Goal: Communication & Community: Ask a question

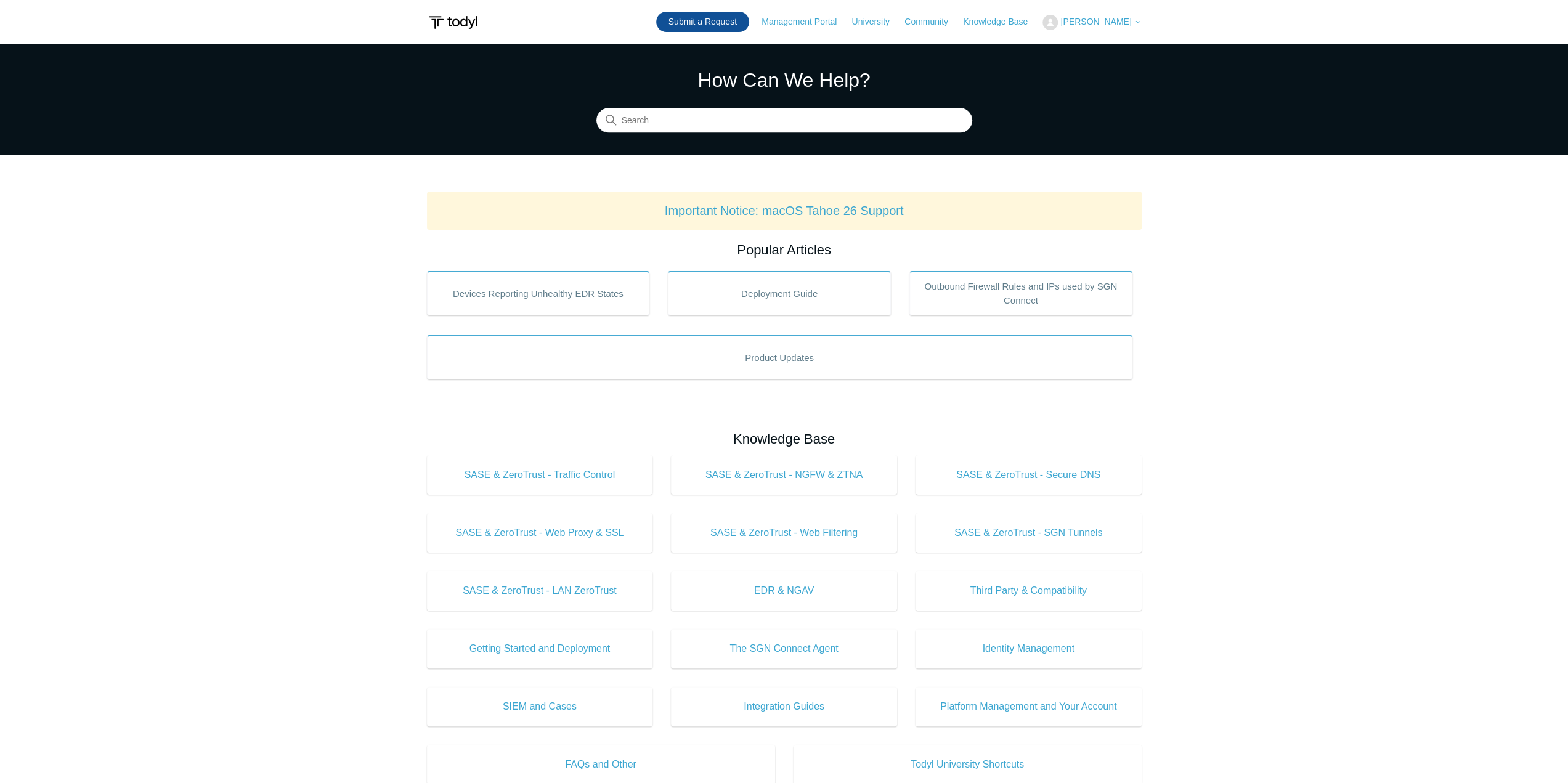
click at [733, 17] on link "Submit a Request" at bounding box center [702, 22] width 93 height 21
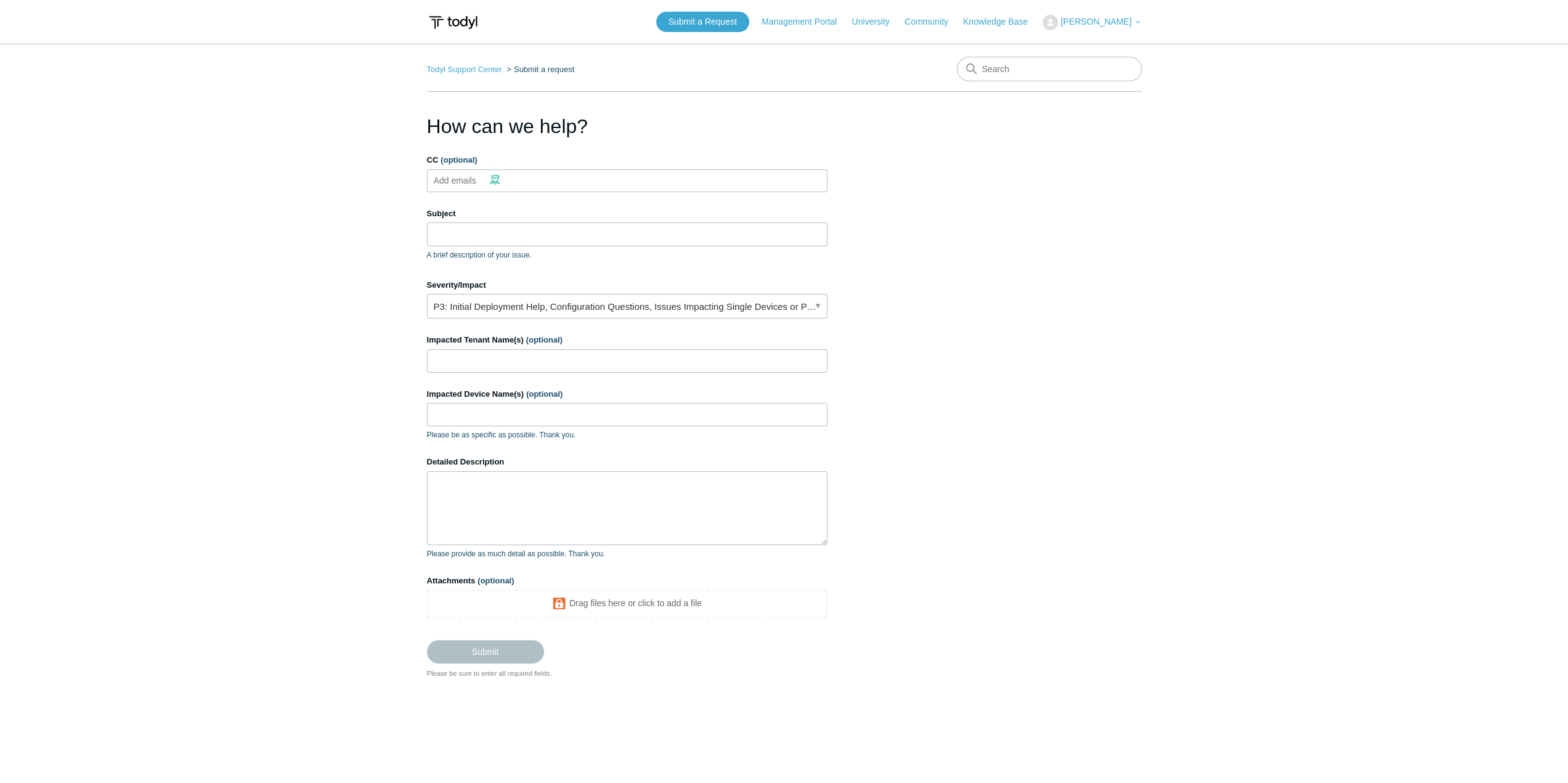
click at [463, 181] on input "CC (optional)" at bounding box center [465, 180] width 73 height 19
type input "[PERSON_NAME][EMAIL_ADDRESS][DOMAIN_NAME]"
click at [478, 222] on input "Subject" at bounding box center [627, 234] width 400 height 24
click at [449, 235] on input "Subject" at bounding box center [627, 234] width 400 height 24
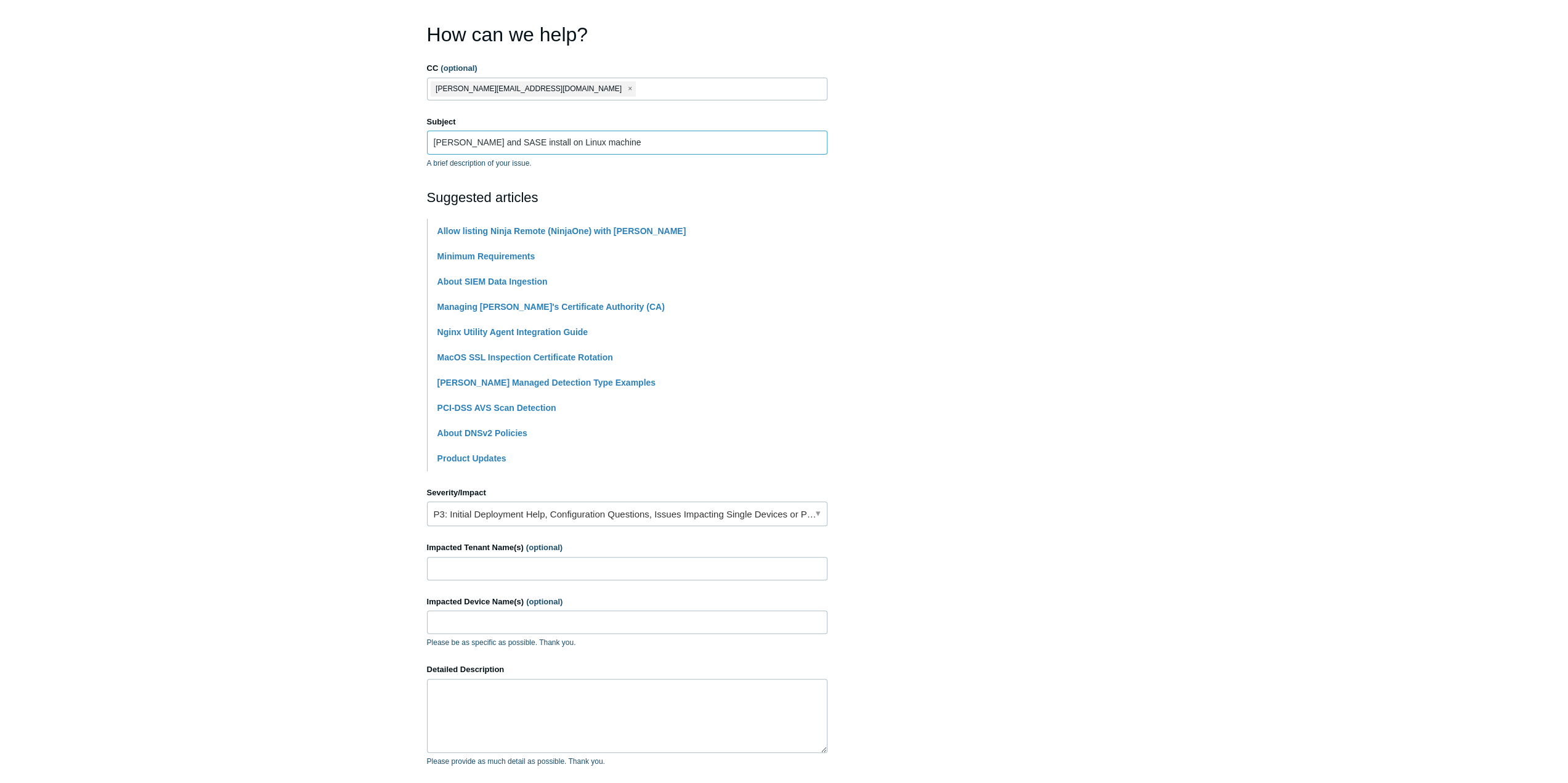
scroll to position [123, 0]
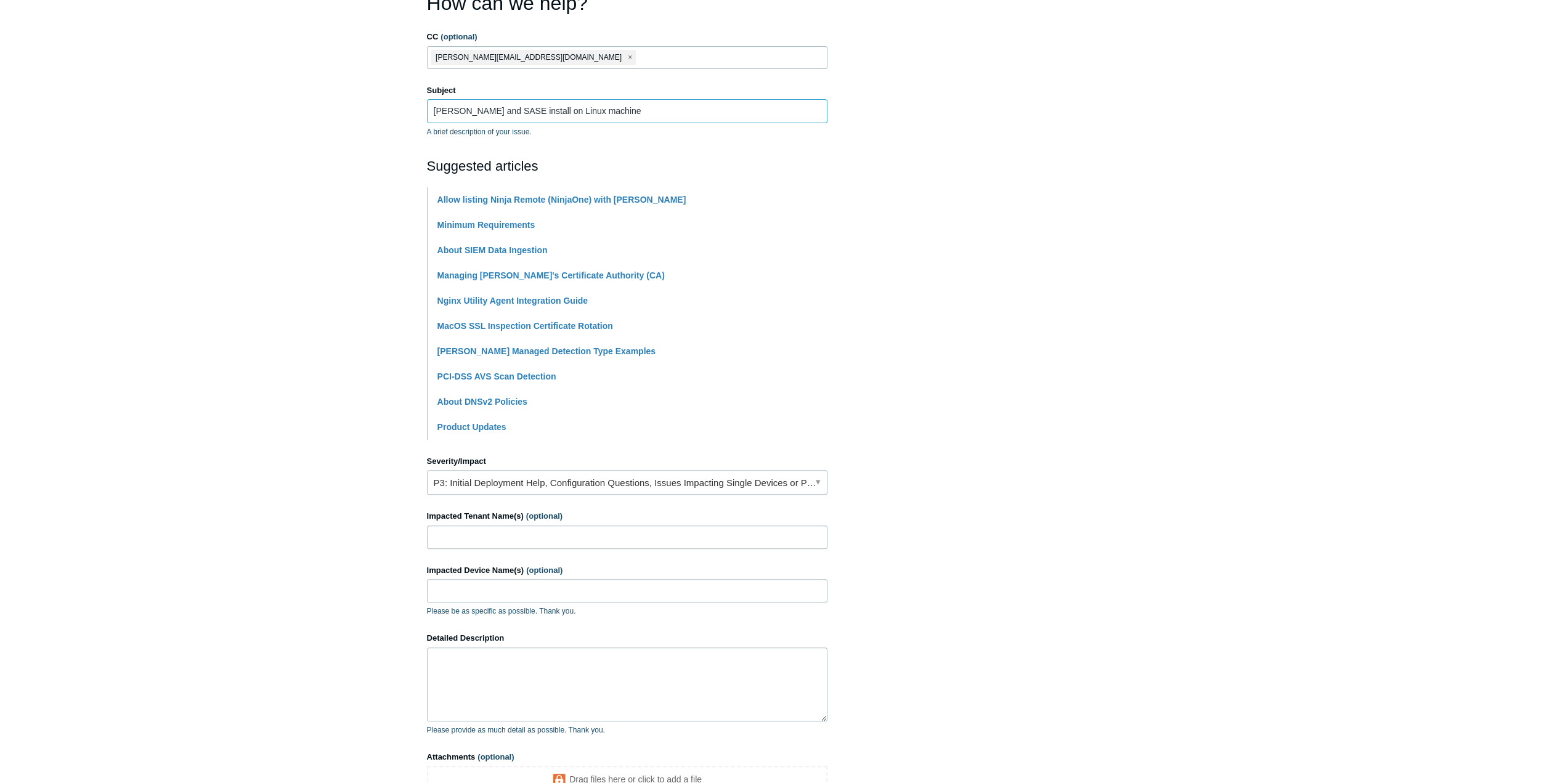
type input "[PERSON_NAME] and SASE install on Linux machine"
click at [491, 534] on input "Impacted Tenant Name(s) (optional)" at bounding box center [627, 537] width 400 height 24
type input "Aalo"
click at [483, 598] on input "Impacted Device Name(s) (optional)" at bounding box center [627, 591] width 400 height 24
paste input "aalo-ubt01"
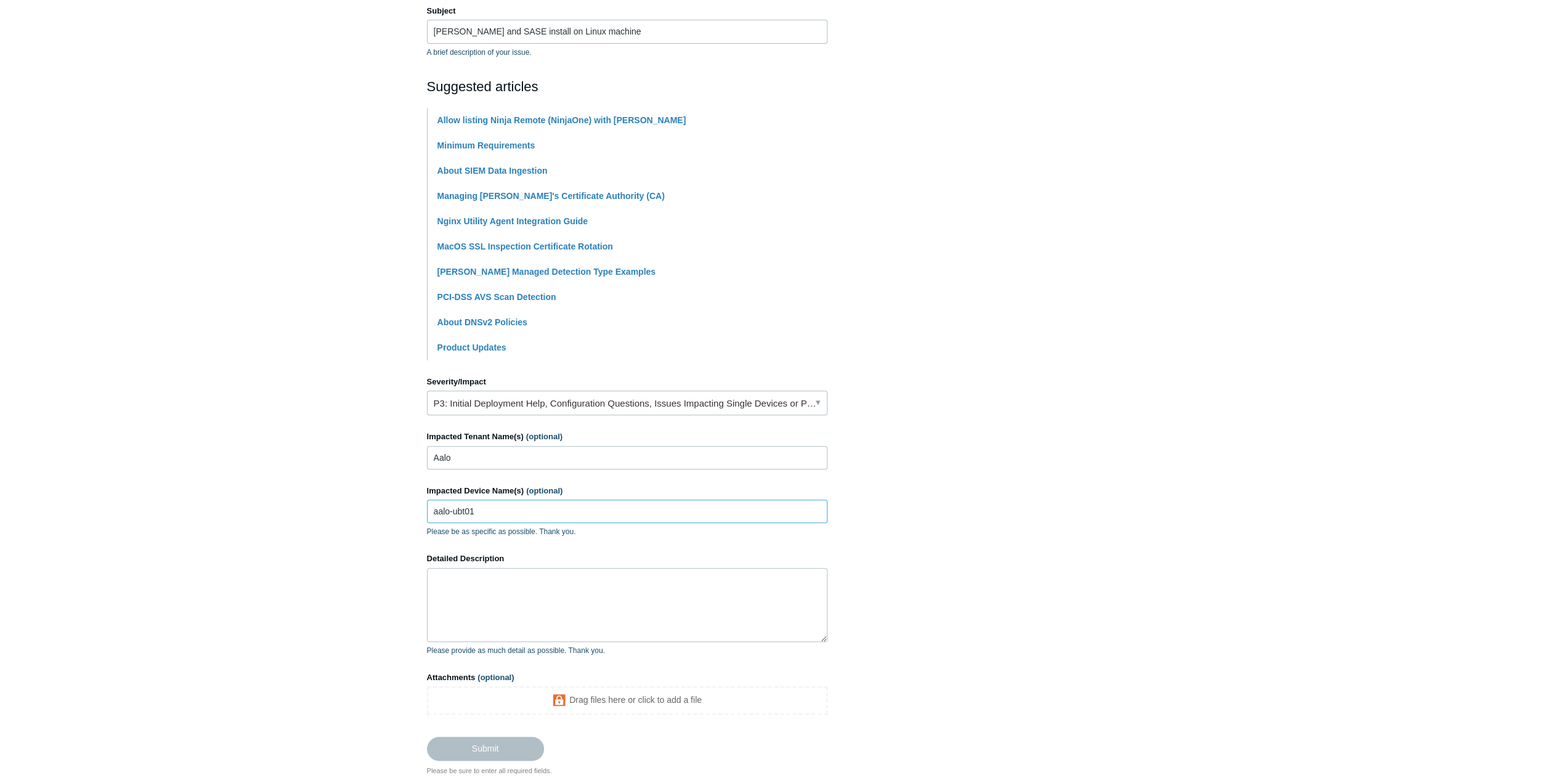
scroll to position [279, 0]
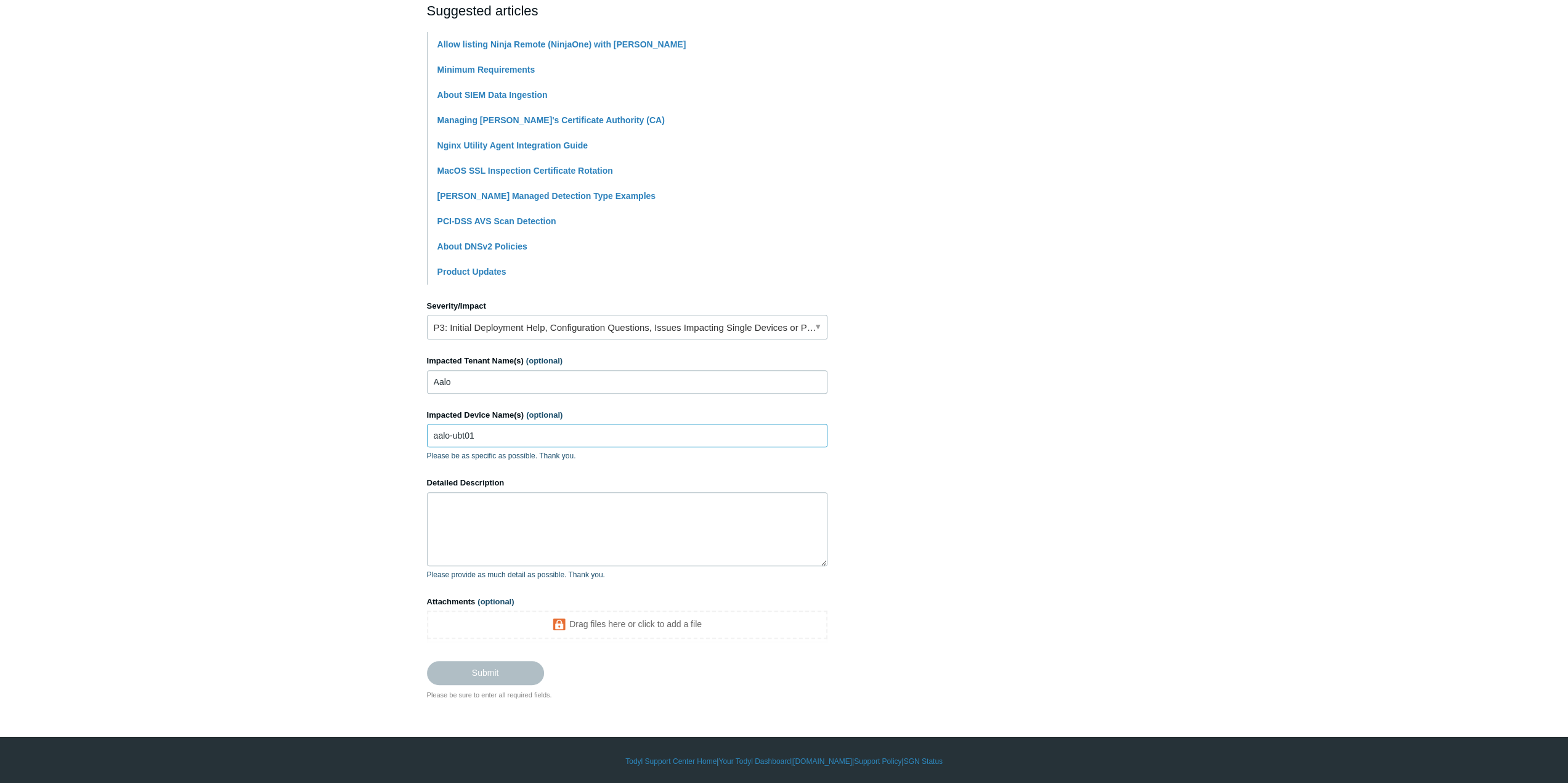
type input "aalo-ubt01"
click at [467, 523] on textarea "Detailed Description" at bounding box center [627, 529] width 400 height 74
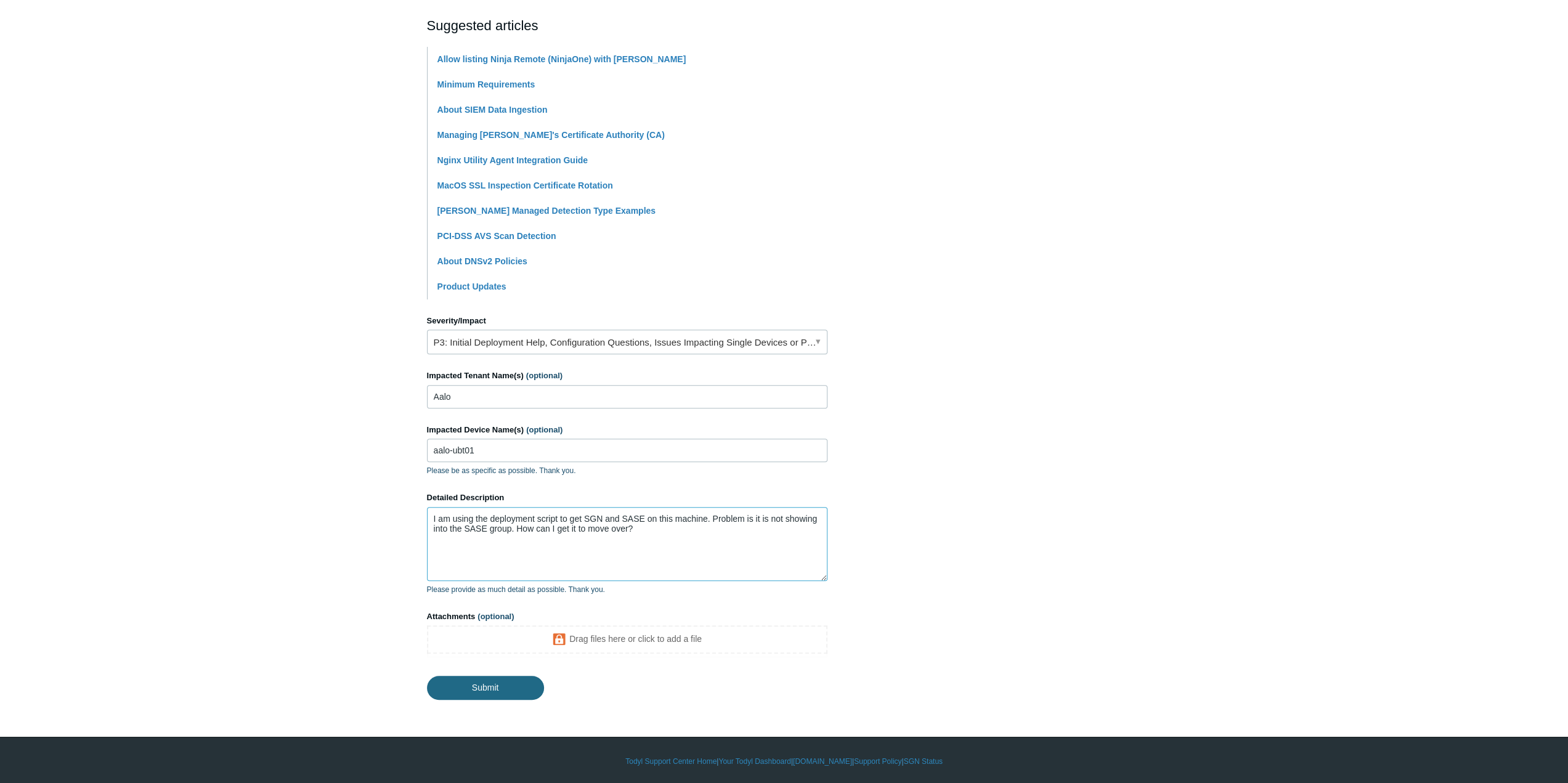
type textarea "I am using the deployment script to get SGN and SASE on this machine. Problem i…"
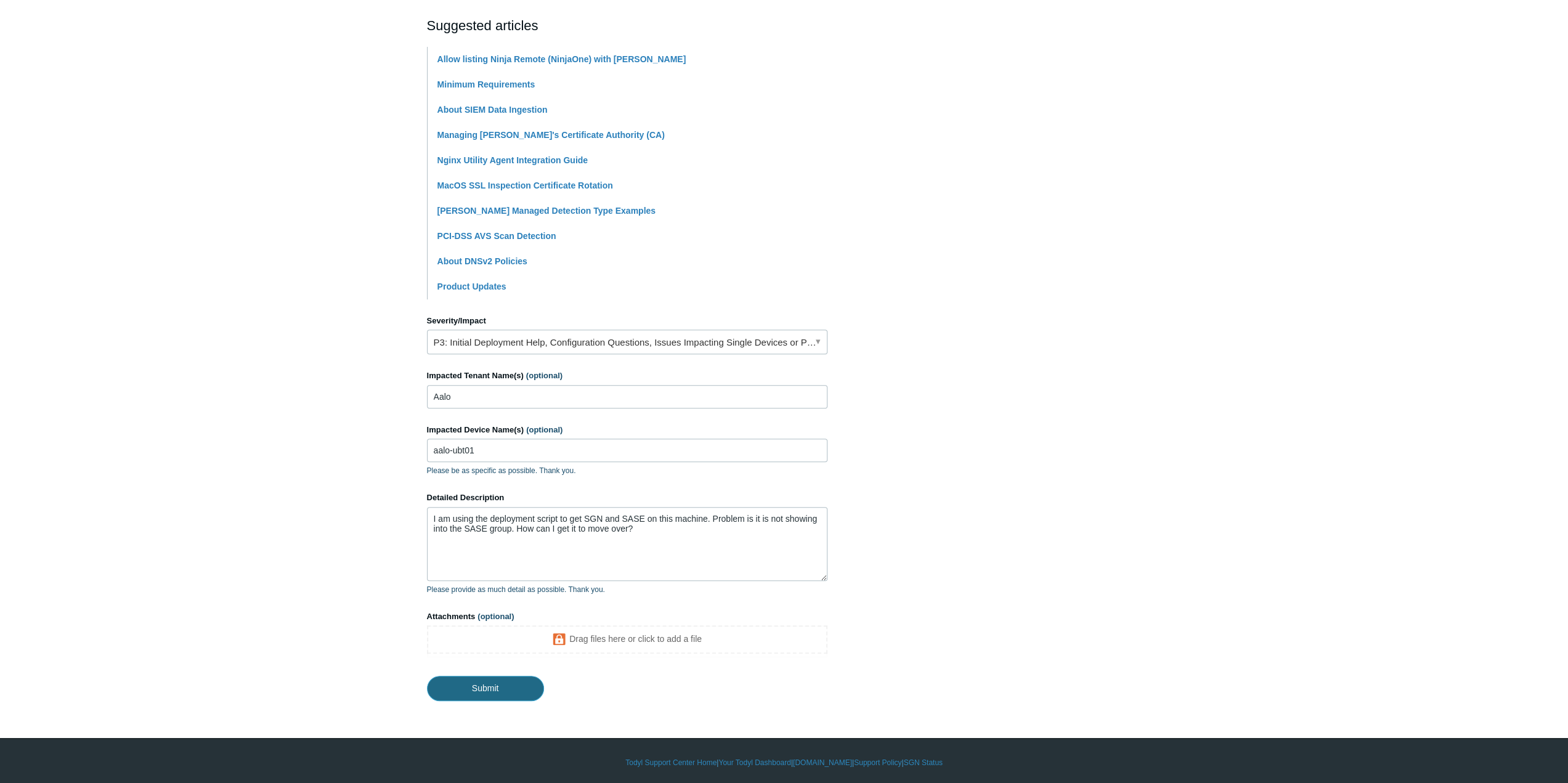
click at [480, 688] on input "Submit" at bounding box center [485, 688] width 117 height 24
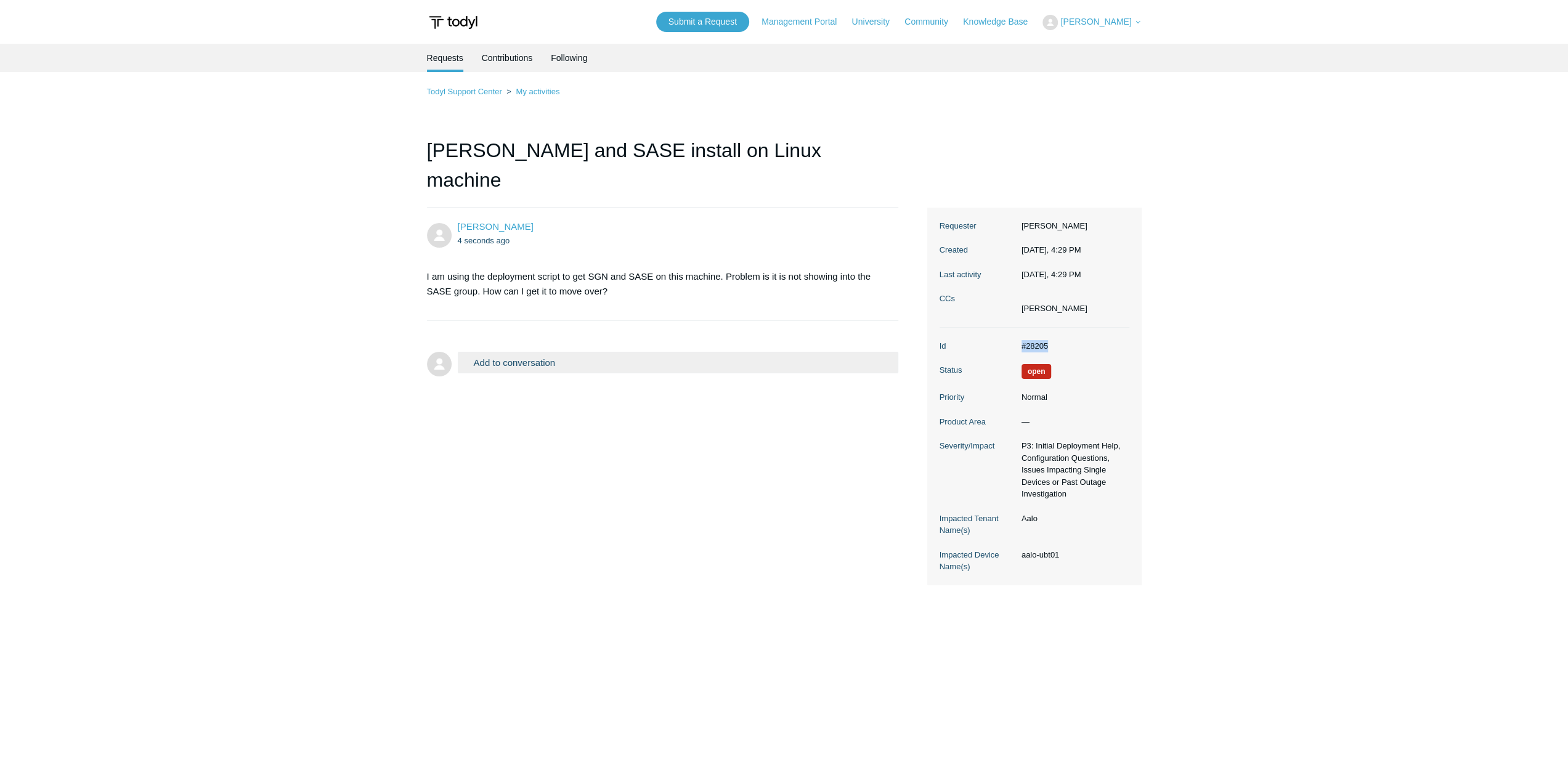
drag, startPoint x: 1055, startPoint y: 311, endPoint x: 1003, endPoint y: 312, distance: 52.0
click at [1003, 327] on dl "Id #28205 Status Open Priority Normal Product Area — Severity/Impact P3: Initia…" at bounding box center [1034, 456] width 190 height 258
copy dl "#28205"
